Goal: Check status: Verify the current state of an ongoing process or item

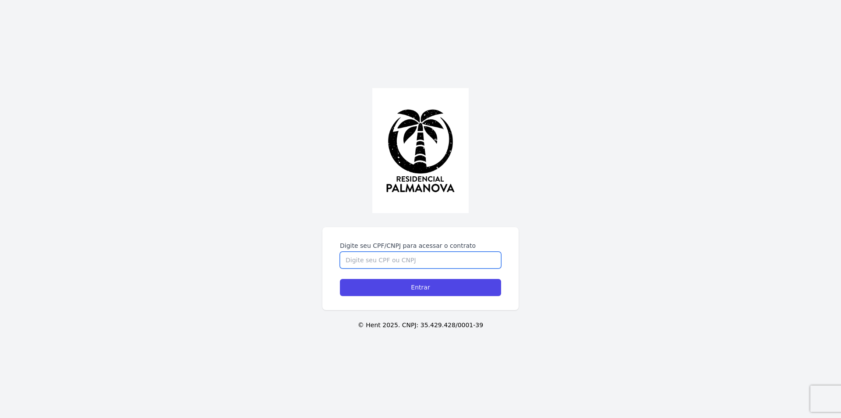
click at [392, 257] on input "Digite seu CPF/CNPJ para acessar o contrato" at bounding box center [420, 260] width 161 height 17
type input "46075562893"
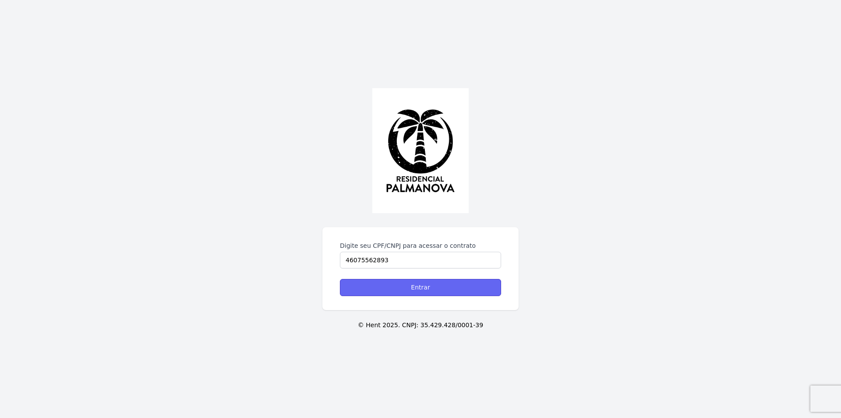
click at [431, 287] on input "Entrar" at bounding box center [420, 287] width 161 height 17
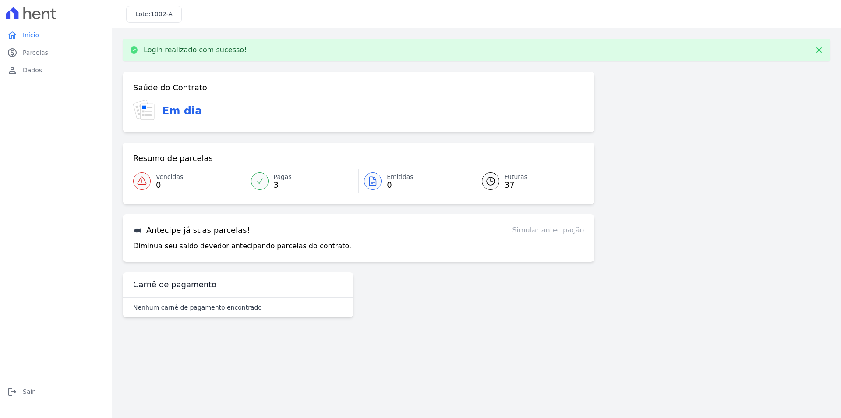
click at [176, 171] on link "Vencidas 0" at bounding box center [189, 181] width 113 height 25
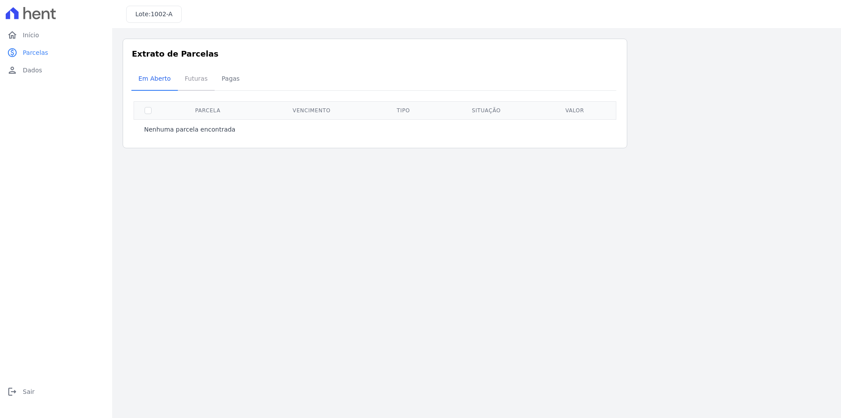
click at [195, 82] on span "Futuras" at bounding box center [196, 79] width 33 height 18
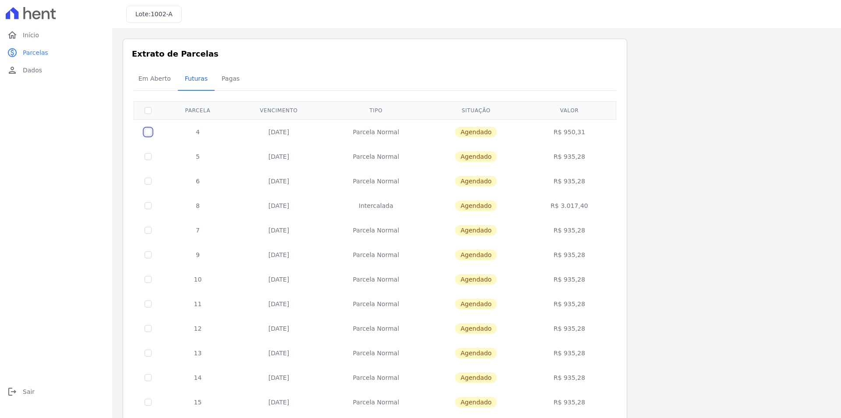
click at [147, 131] on input "checkbox" at bounding box center [148, 131] width 7 height 7
checkbox input "true"
click at [149, 134] on input "checkbox" at bounding box center [148, 131] width 7 height 7
checkbox input "false"
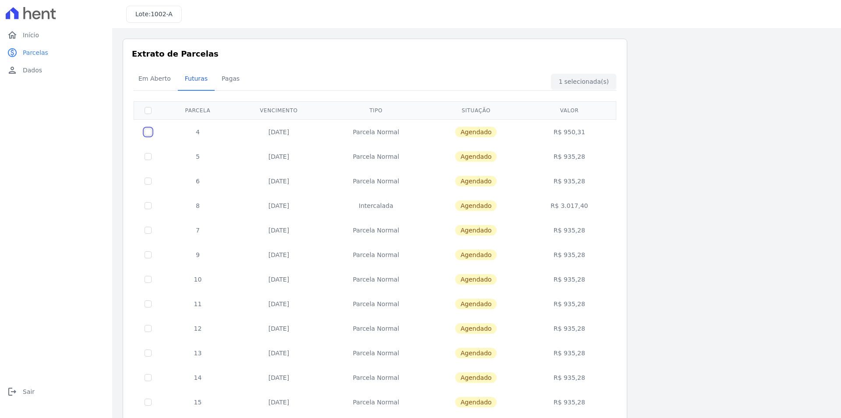
checkbox input "false"
